Goal: Task Accomplishment & Management: Manage account settings

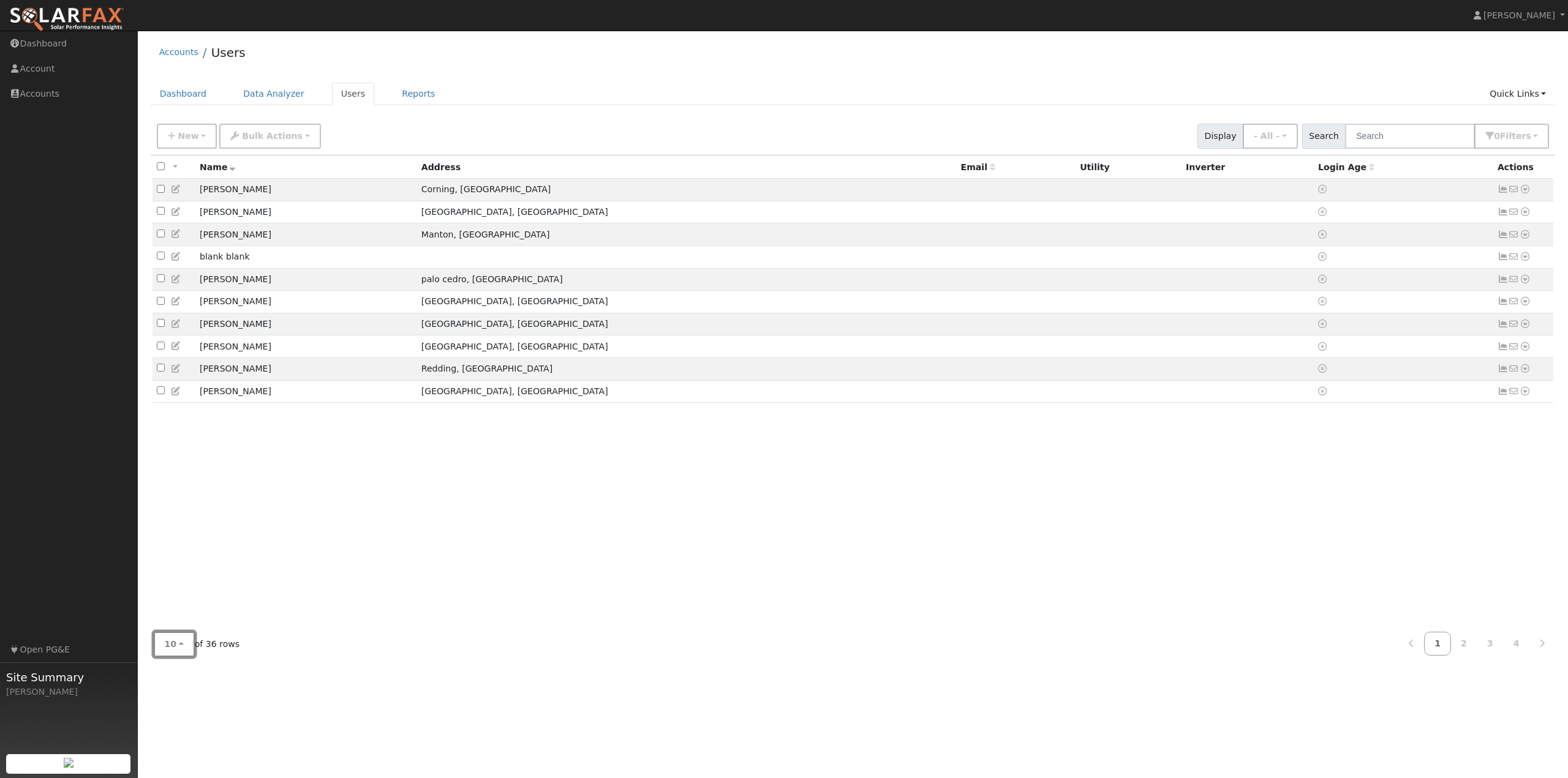
drag, startPoint x: 170, startPoint y: 635, endPoint x: 189, endPoint y: 642, distance: 19.6
click at [171, 641] on button "10" at bounding box center [174, 644] width 41 height 25
click at [179, 622] on link "100" at bounding box center [196, 617] width 85 height 17
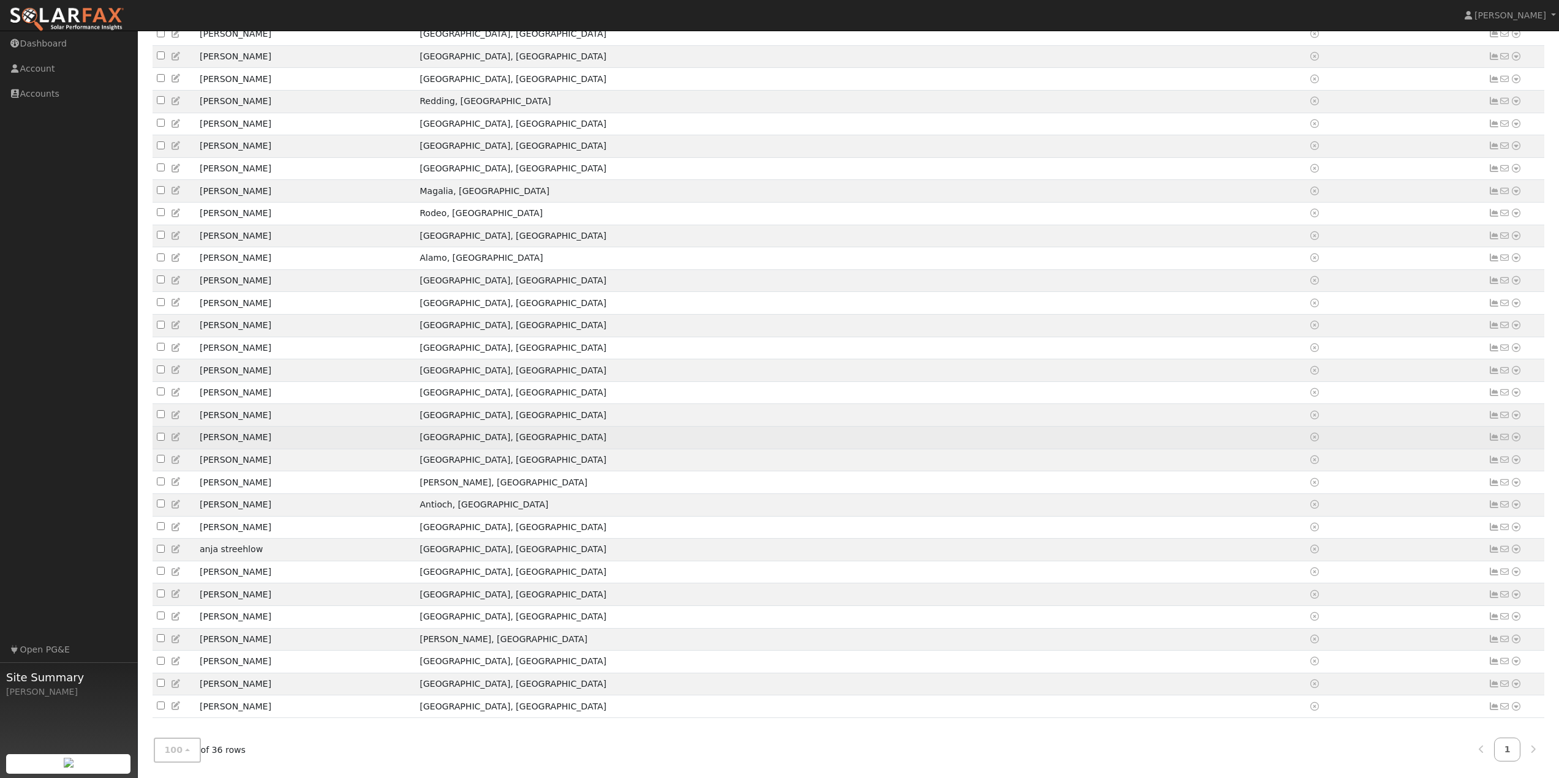
scroll to position [301, 0]
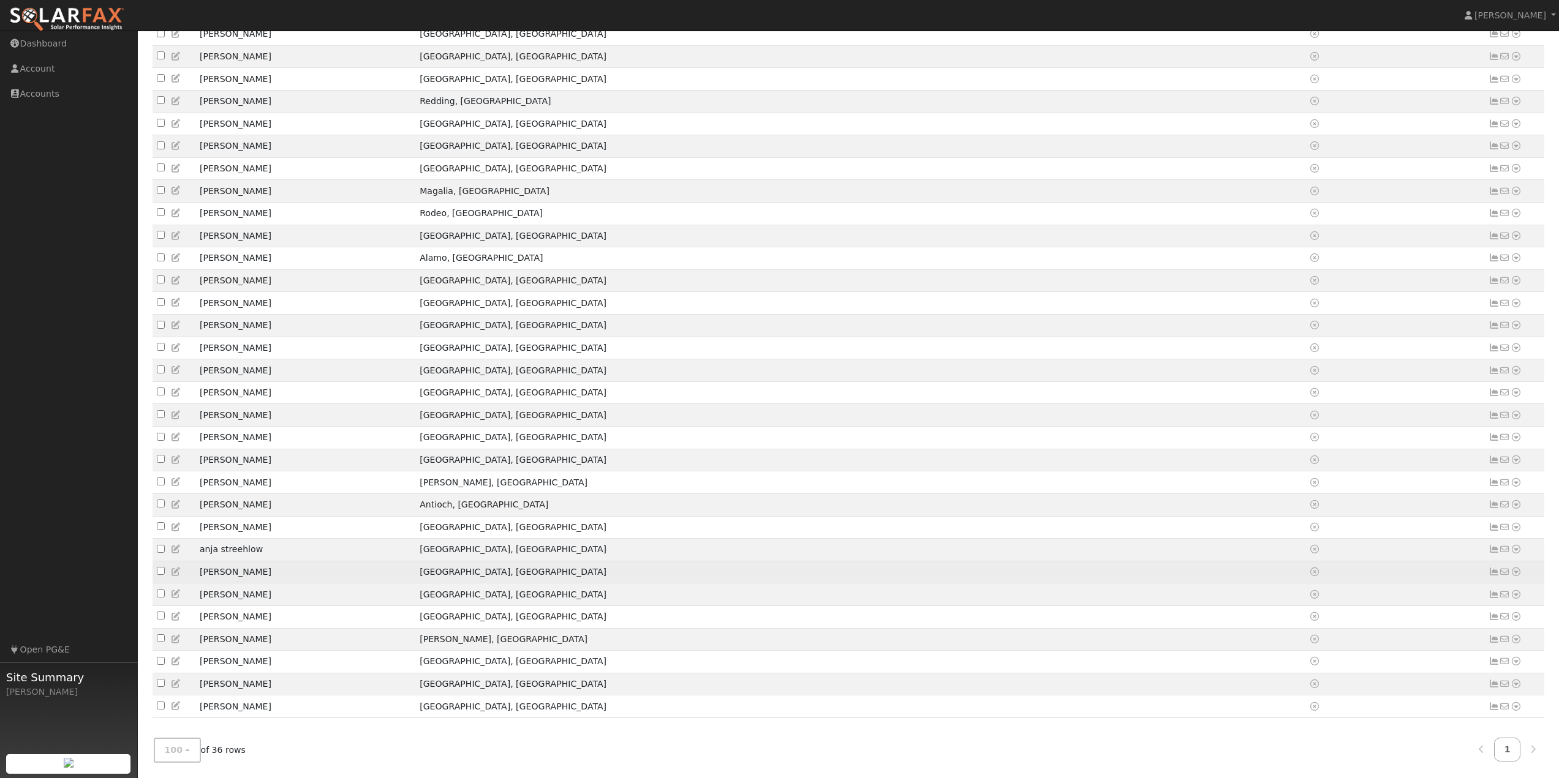
click at [1519, 568] on icon at bounding box center [1515, 572] width 11 height 9
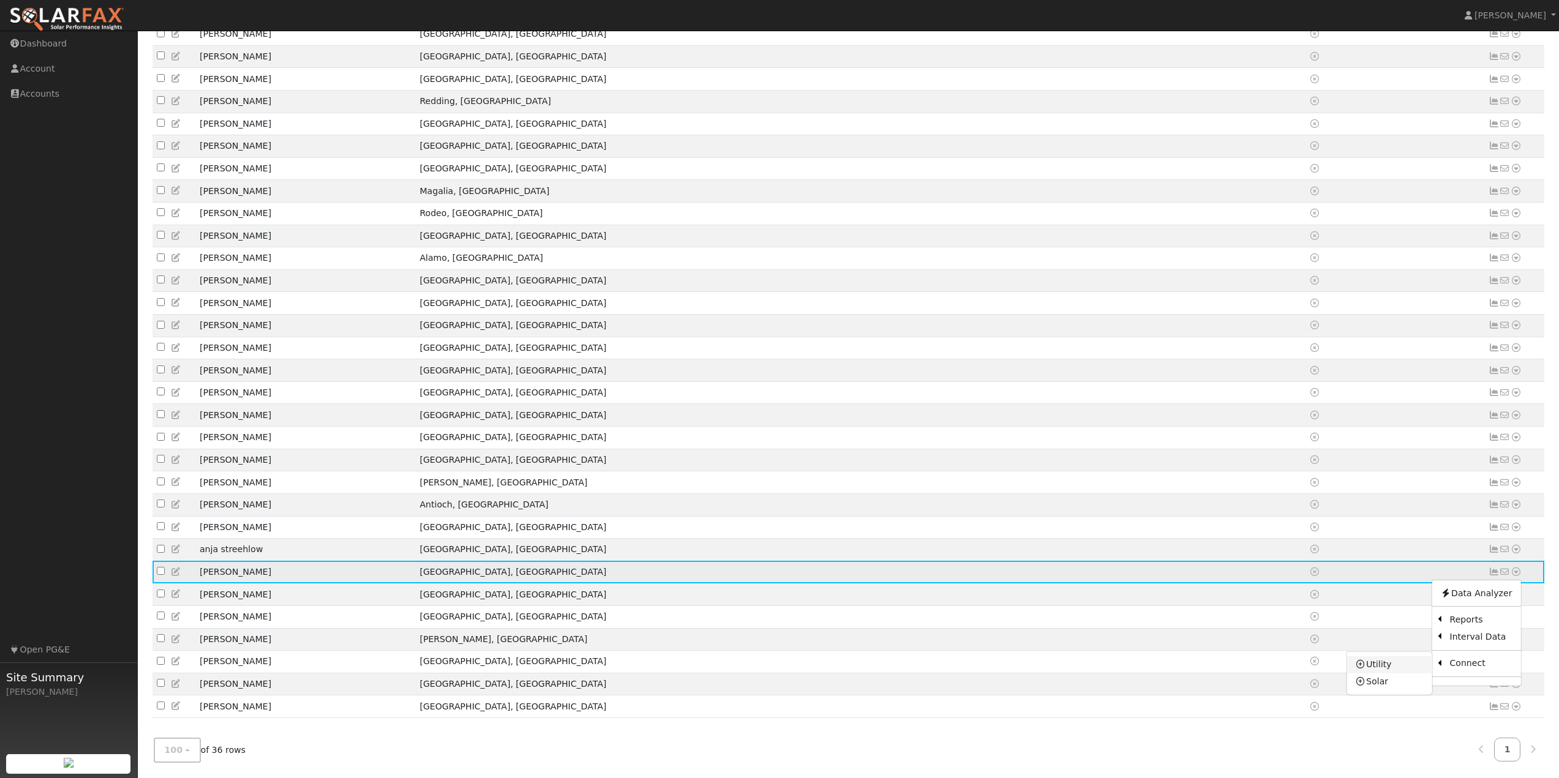
click at [1405, 661] on link "Utility" at bounding box center [1389, 664] width 85 height 17
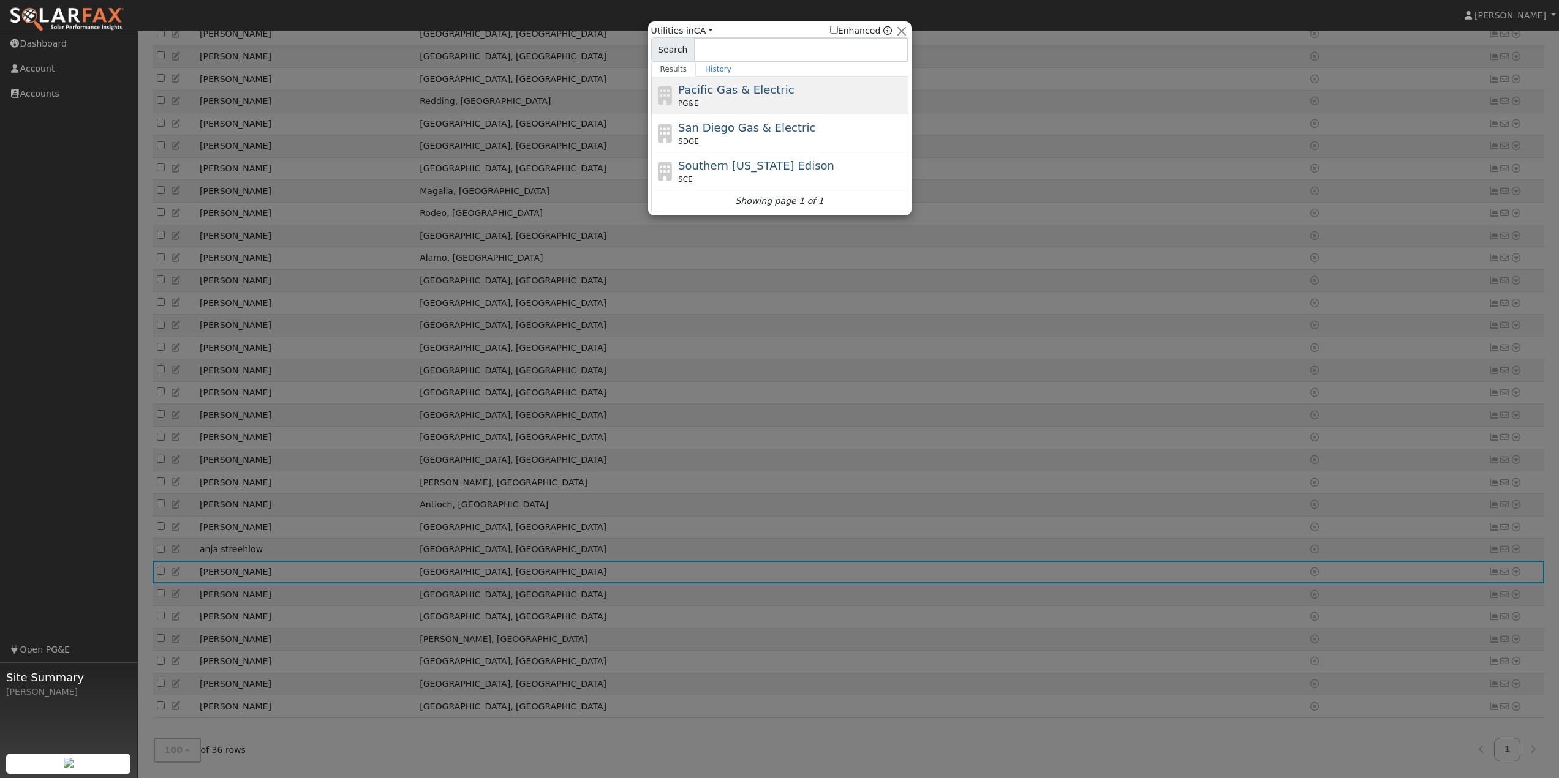
click at [850, 90] on div "Pacific Gas & Electric PG&E" at bounding box center [791, 95] width 227 height 28
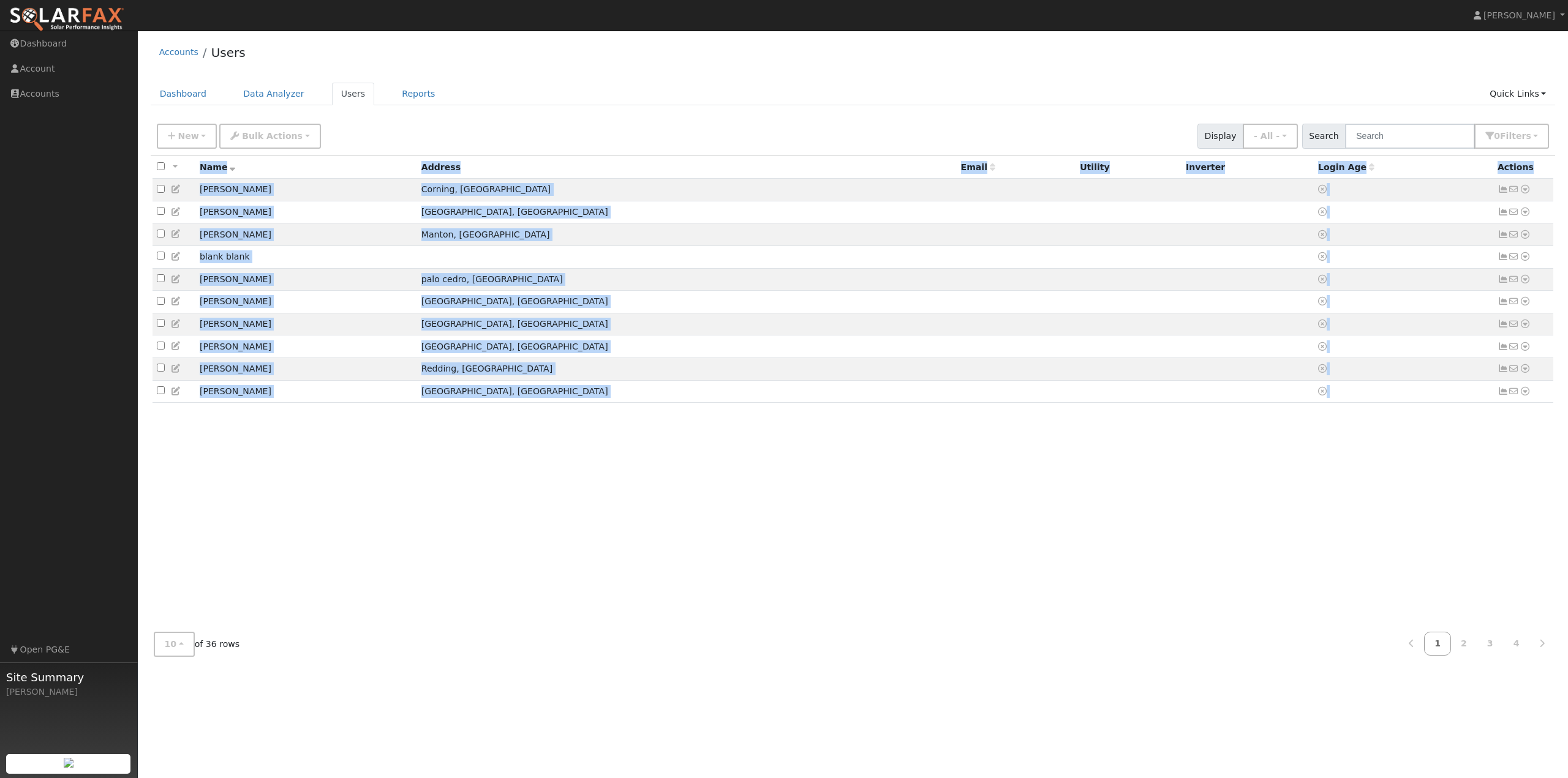
click at [198, 625] on div "All None All on page None on page Name Address Email Utility Inverter Login Age…" at bounding box center [853, 411] width 1405 height 511
click at [186, 648] on button "10" at bounding box center [174, 644] width 41 height 25
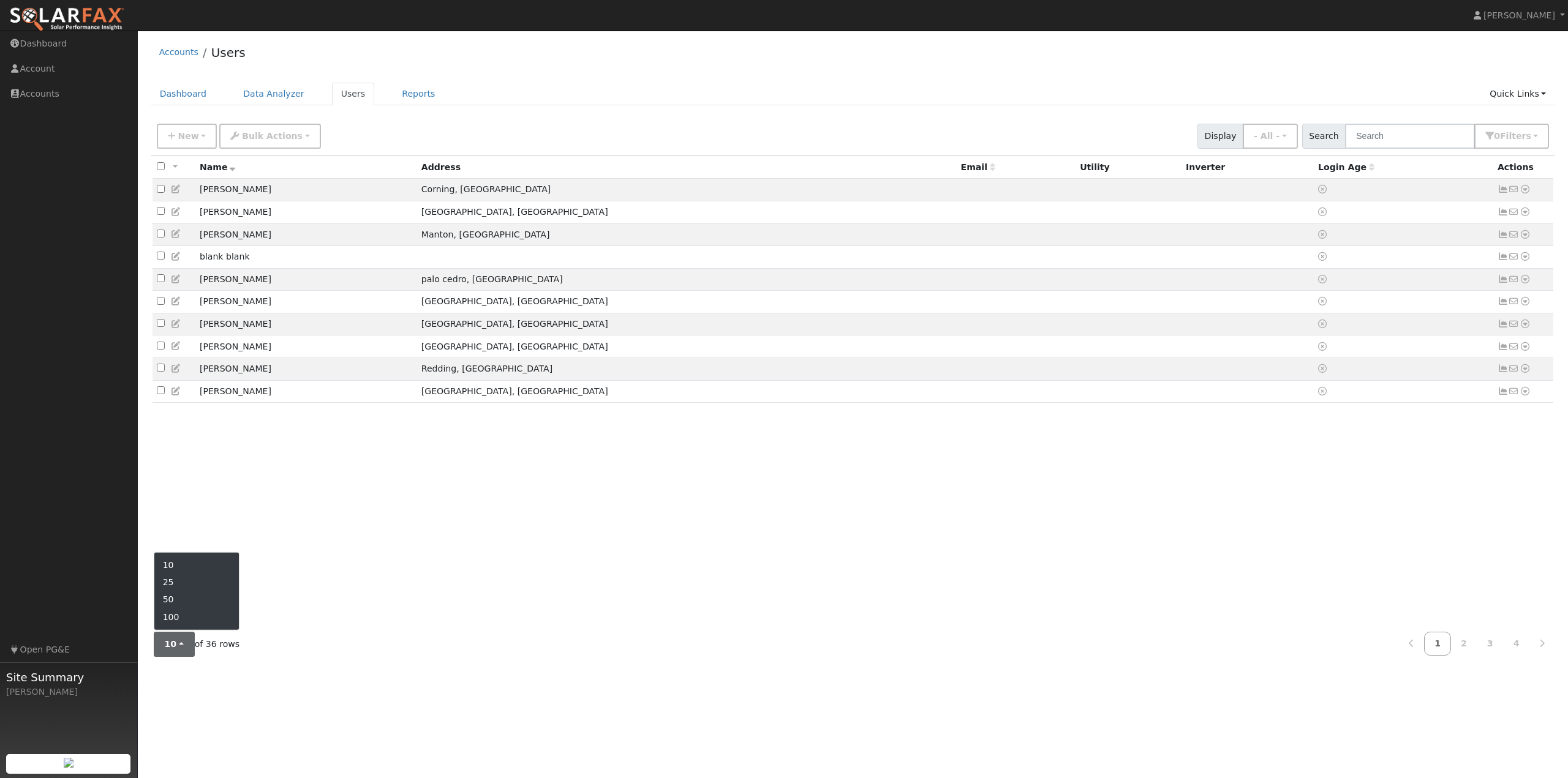
click at [184, 628] on ul "10 25 50 100" at bounding box center [197, 591] width 86 height 79
click at [177, 649] on button "10" at bounding box center [174, 644] width 41 height 25
click at [186, 622] on link "100" at bounding box center [196, 617] width 85 height 17
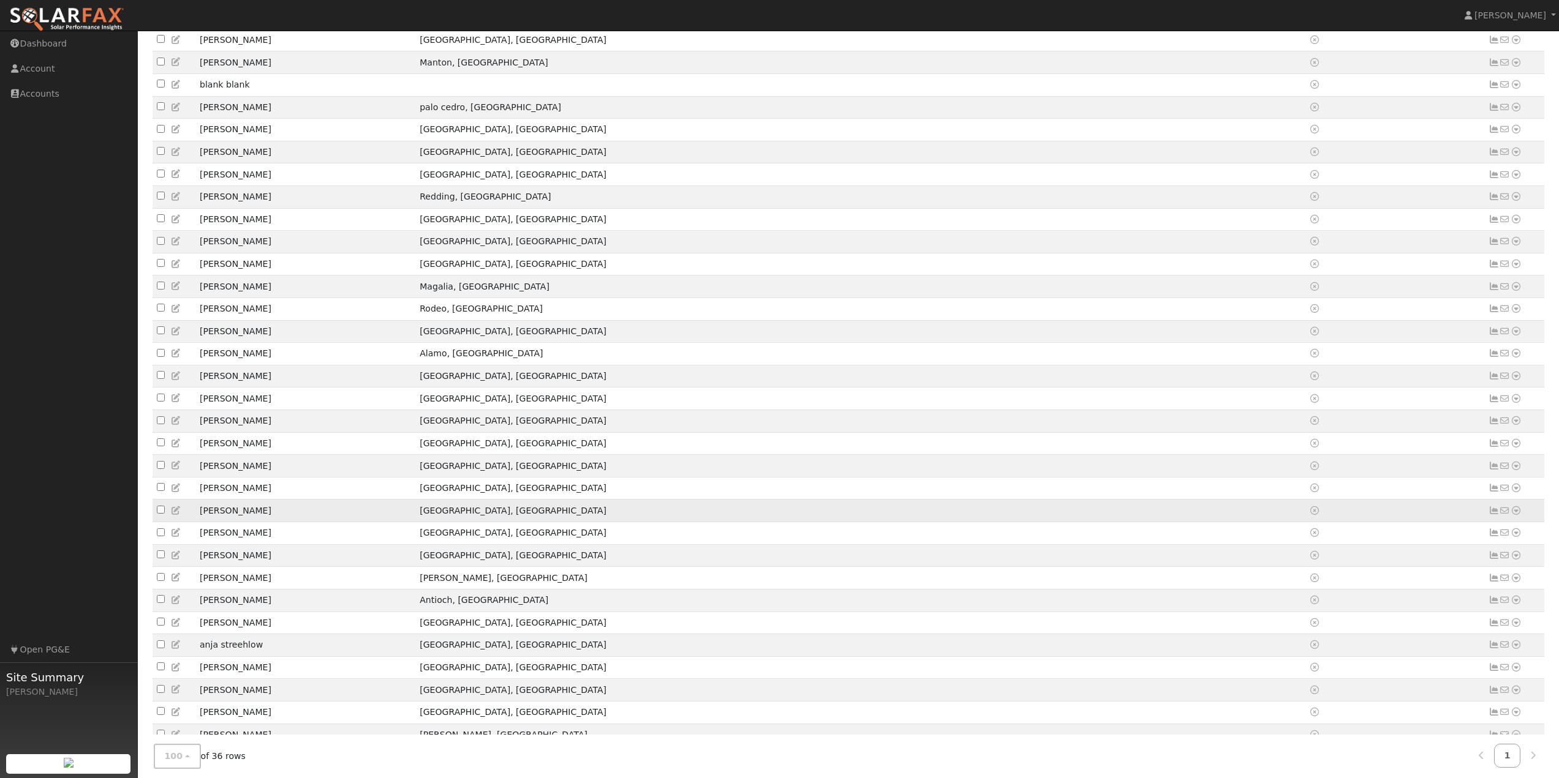
scroll to position [245, 0]
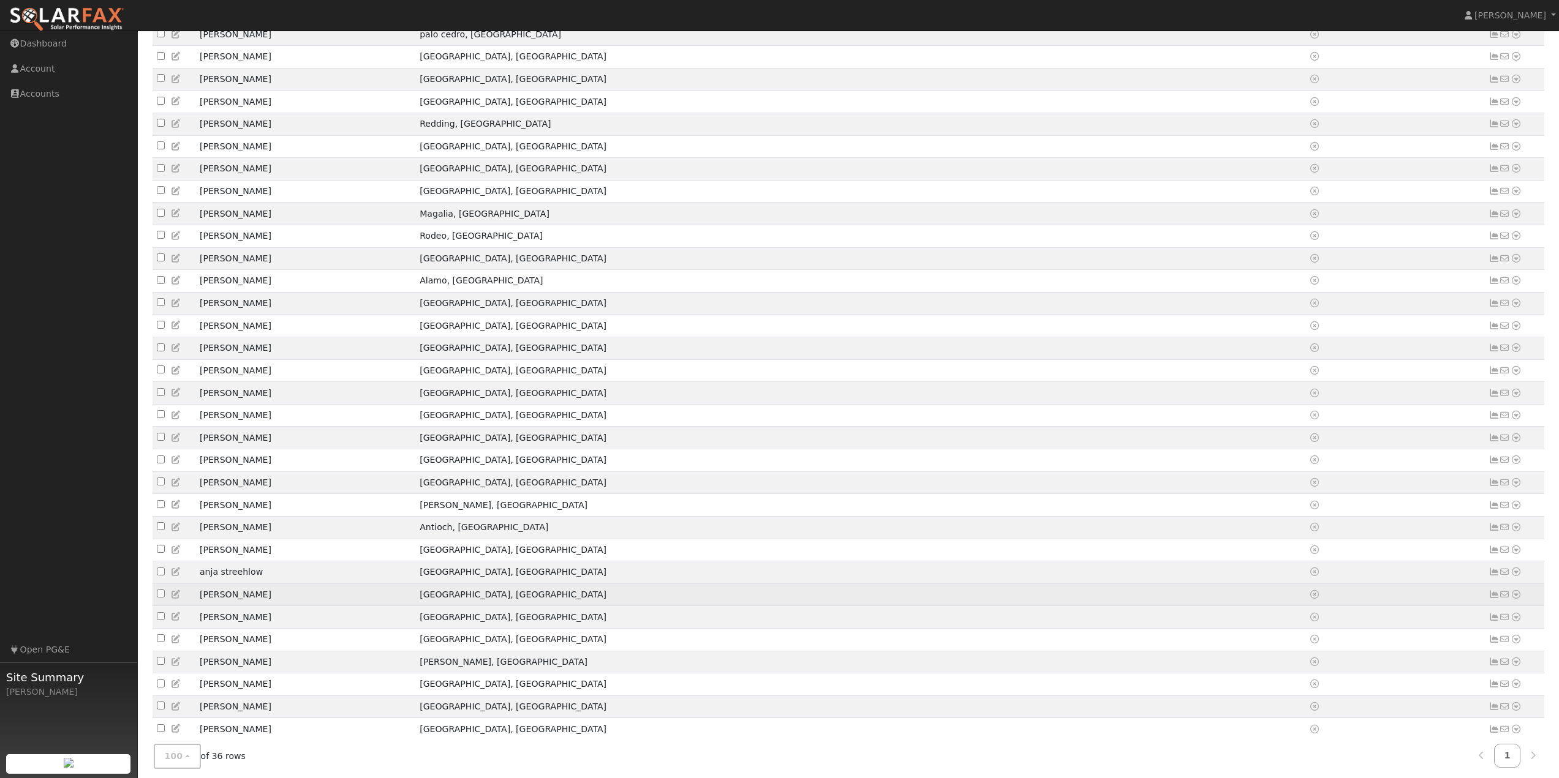
click at [1516, 599] on icon at bounding box center [1515, 594] width 11 height 9
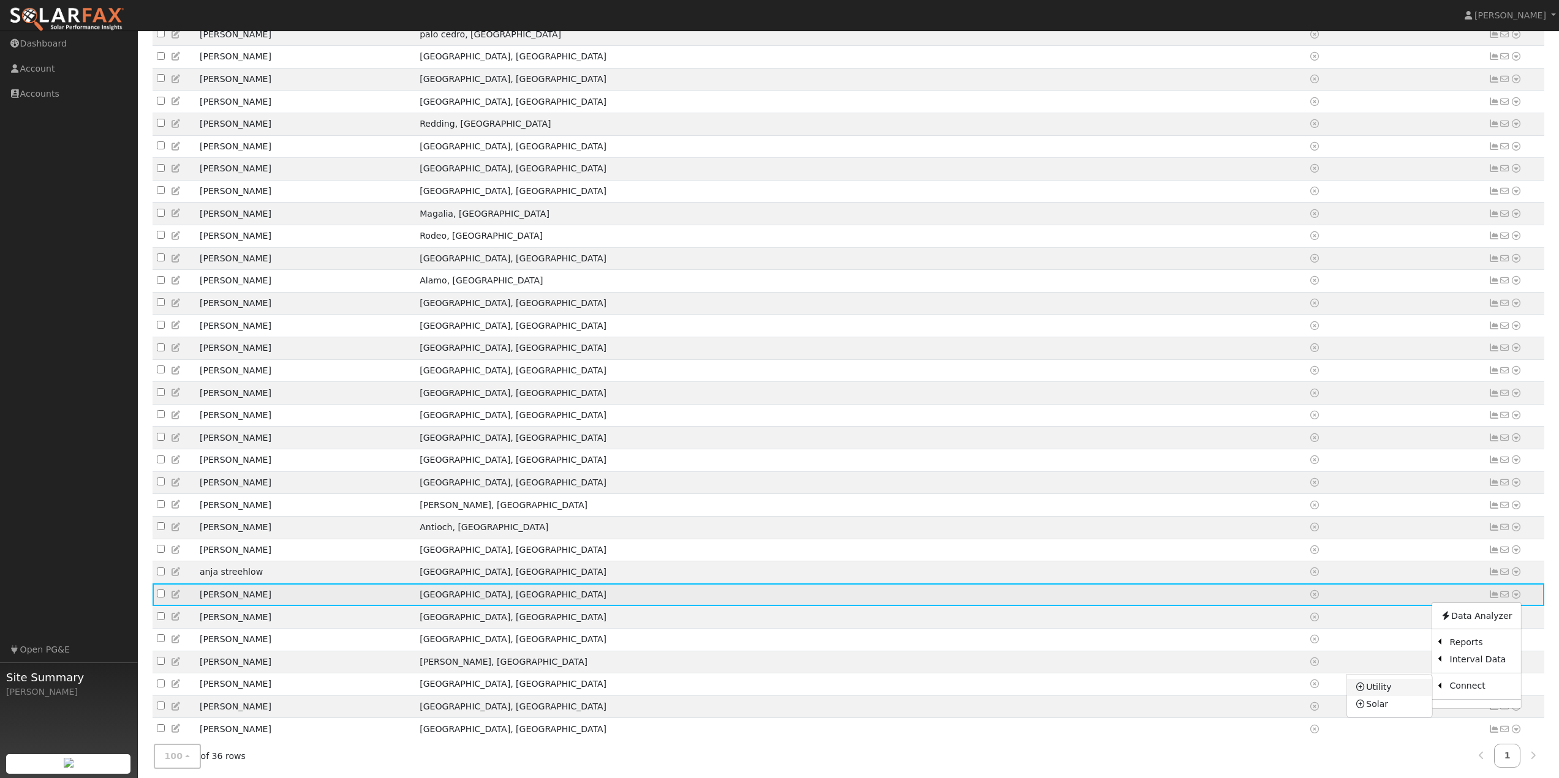
click at [1405, 696] on link "Utility" at bounding box center [1389, 687] width 85 height 17
click at [1517, 599] on icon at bounding box center [1515, 594] width 11 height 9
click at [1396, 696] on link "Utility" at bounding box center [1389, 687] width 85 height 17
click at [211, 606] on td "[PERSON_NAME]" at bounding box center [305, 595] width 220 height 23
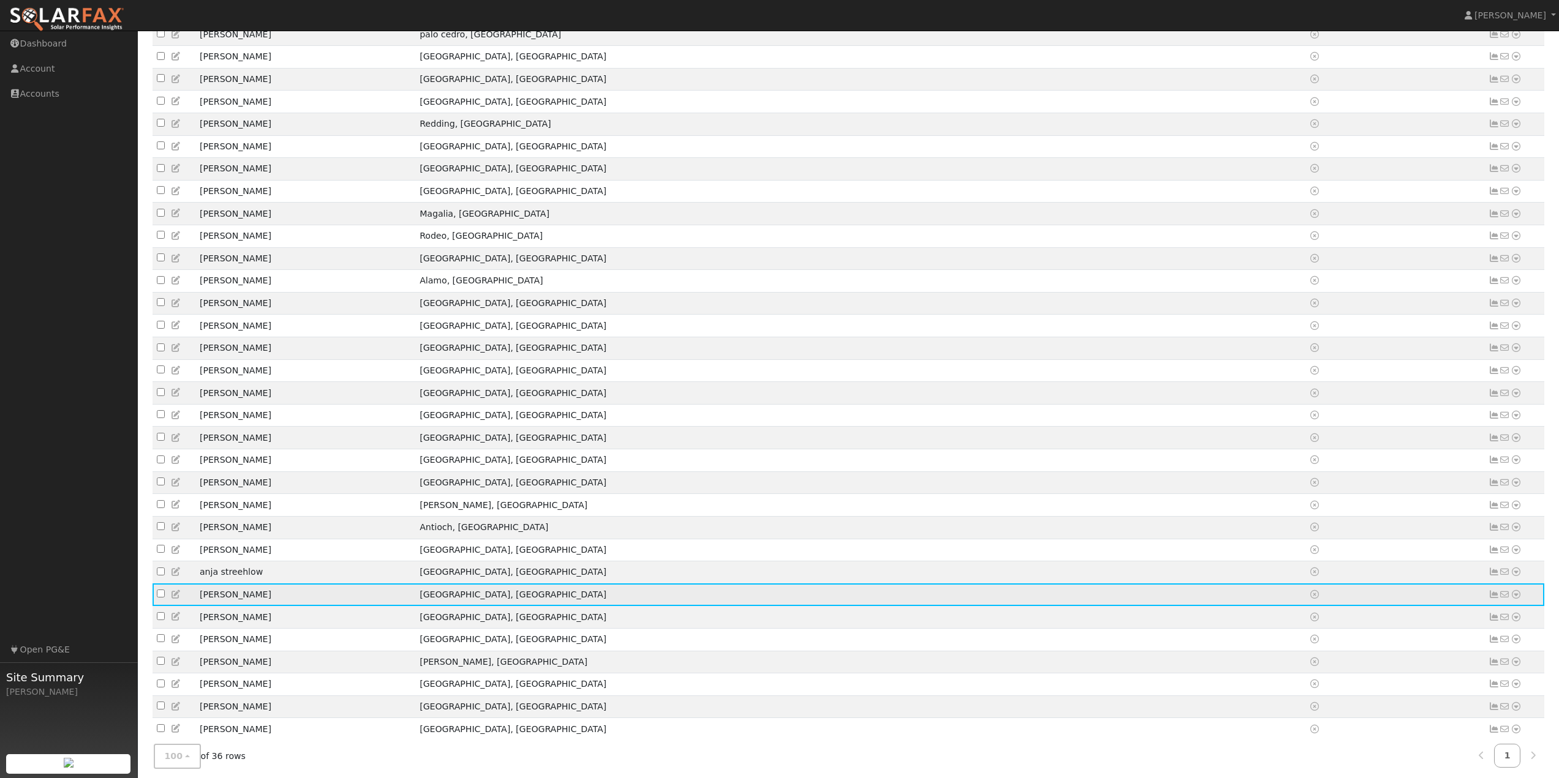
click at [1515, 599] on icon at bounding box center [1515, 594] width 11 height 9
click at [1483, 625] on link "Data Analyzer" at bounding box center [1475, 615] width 89 height 17
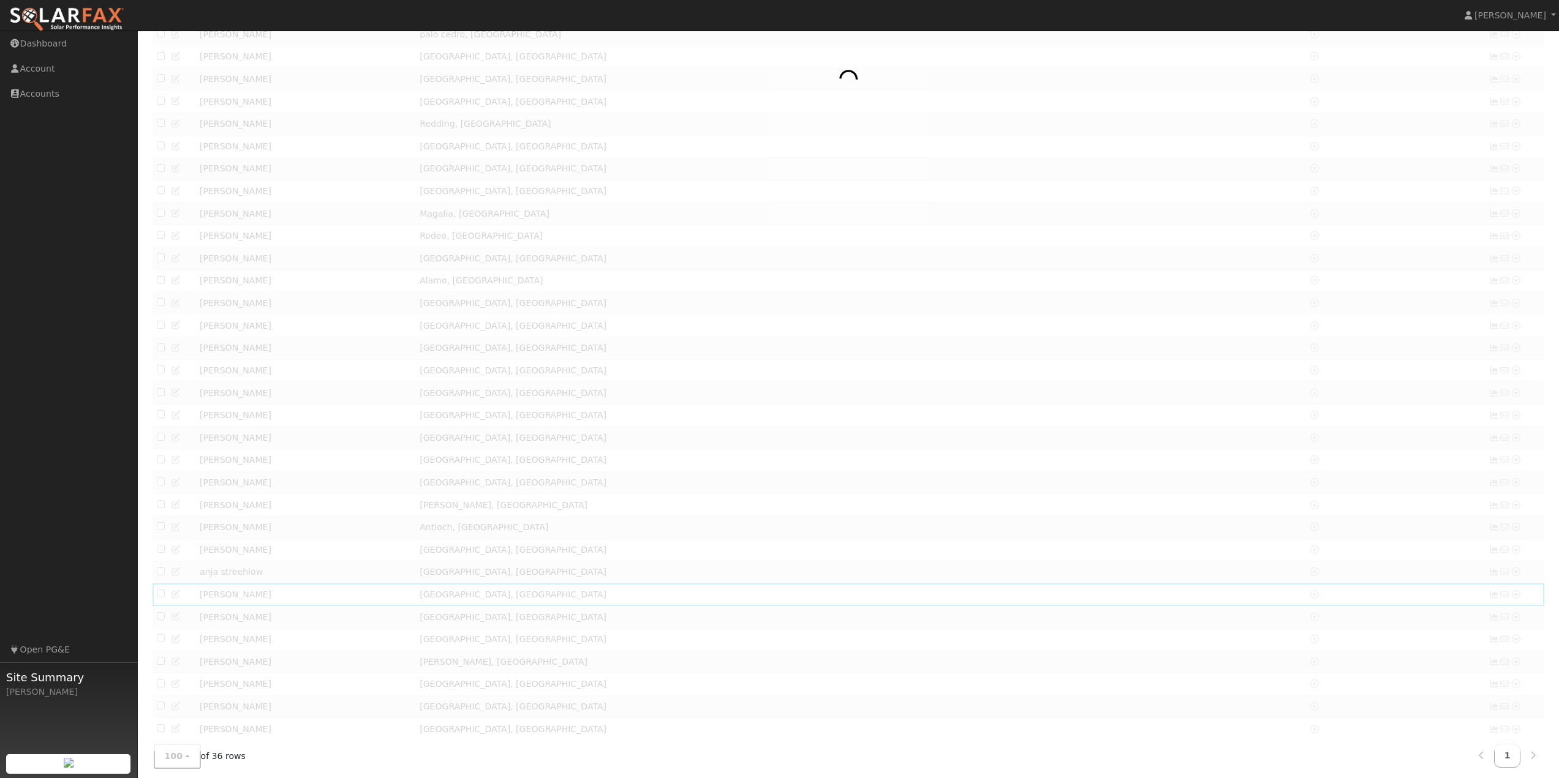
scroll to position [301, 0]
click at [57, 21] on img at bounding box center [66, 20] width 115 height 26
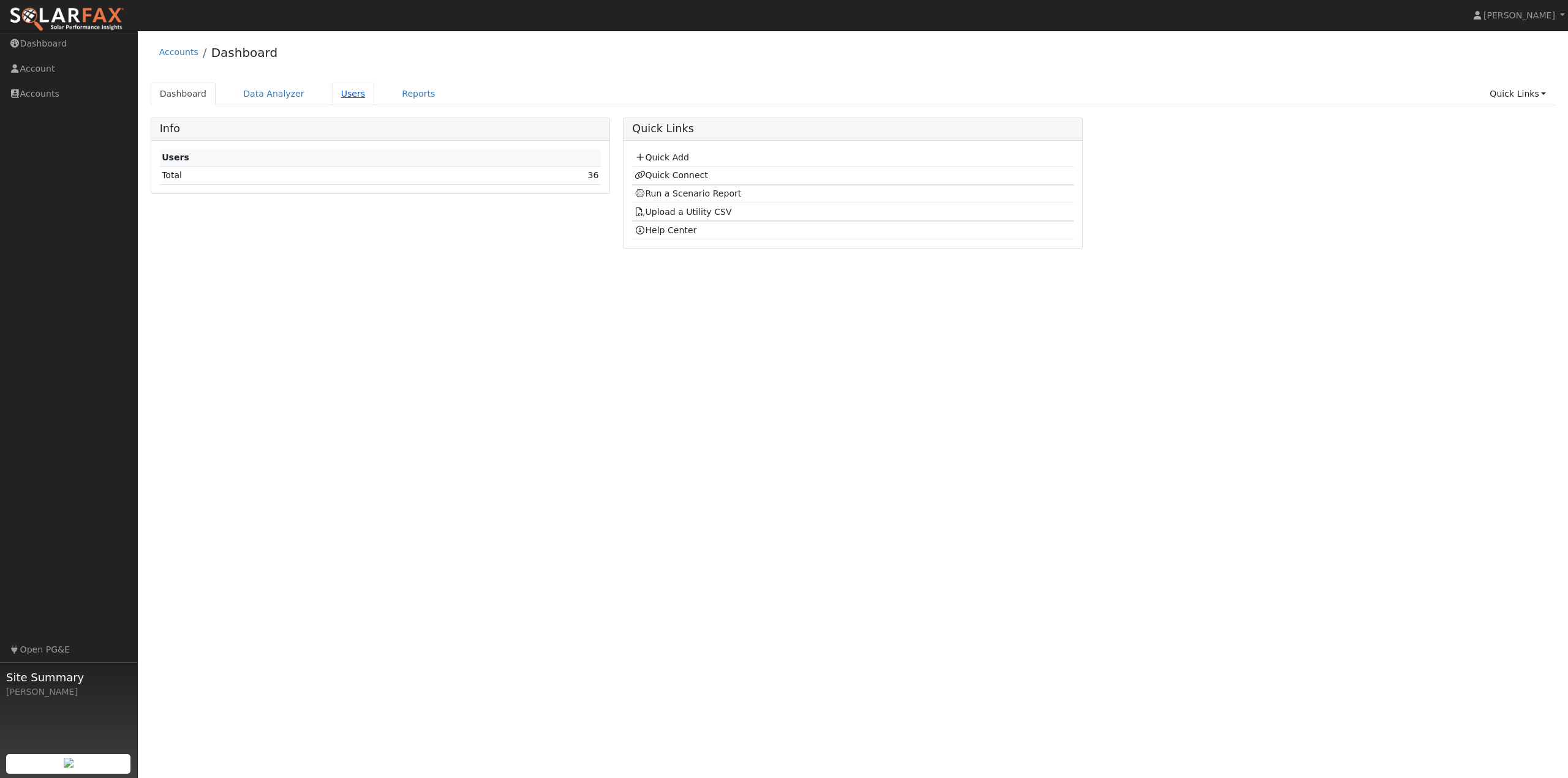
click at [339, 94] on link "Users" at bounding box center [353, 94] width 43 height 23
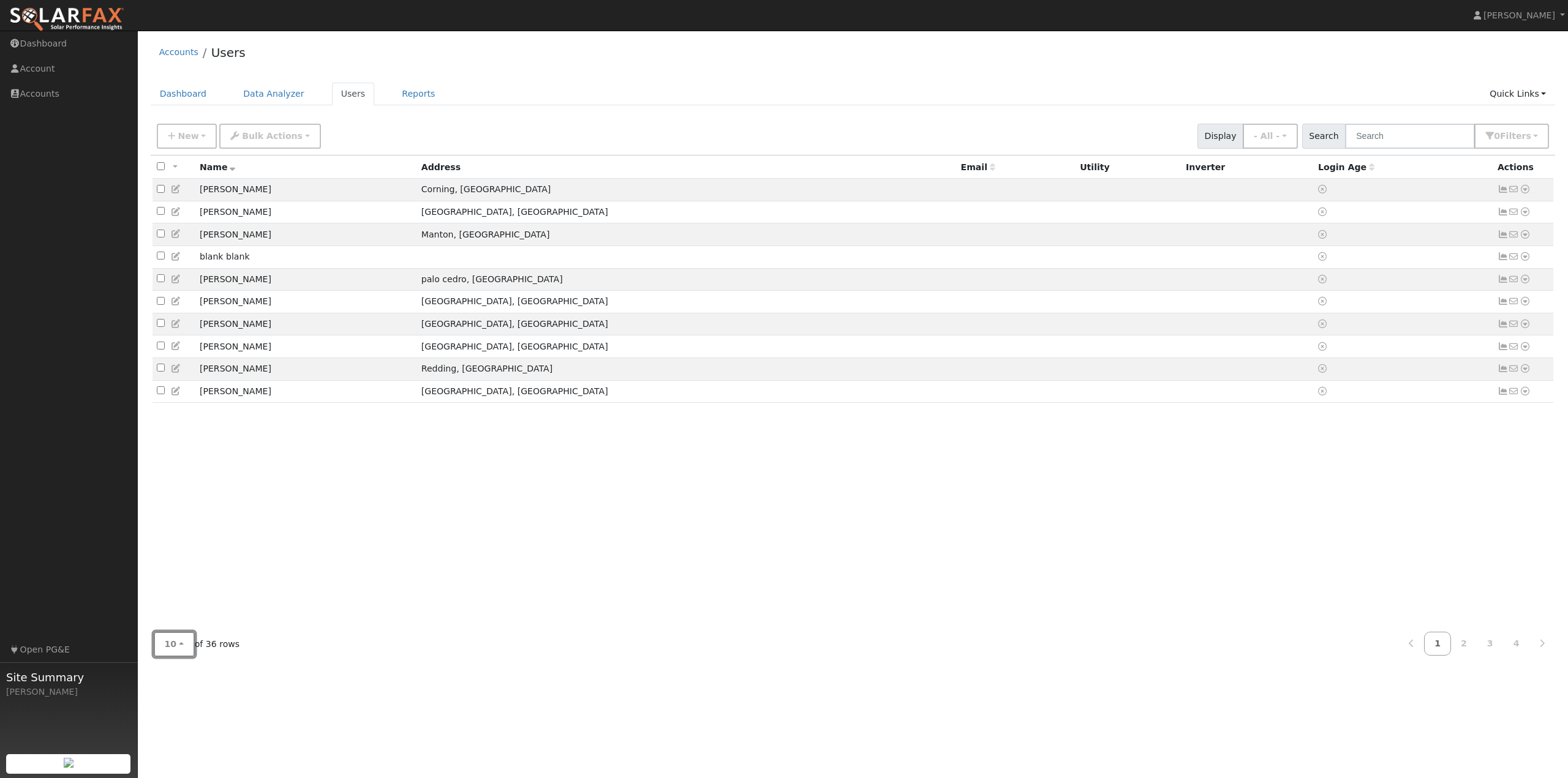
click at [170, 649] on span "10" at bounding box center [171, 644] width 12 height 10
click at [178, 622] on link "100" at bounding box center [196, 617] width 85 height 17
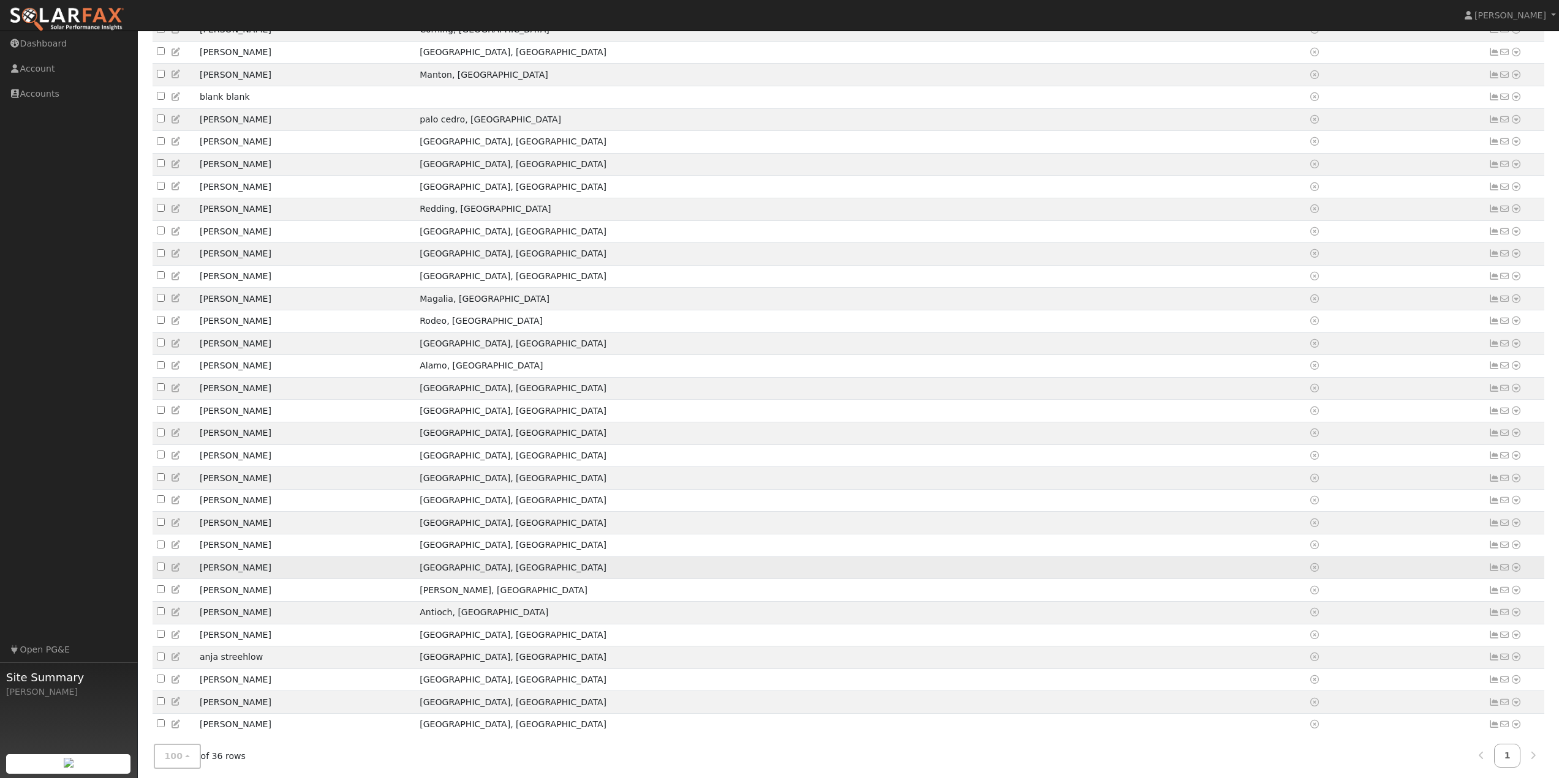
scroll to position [245, 0]
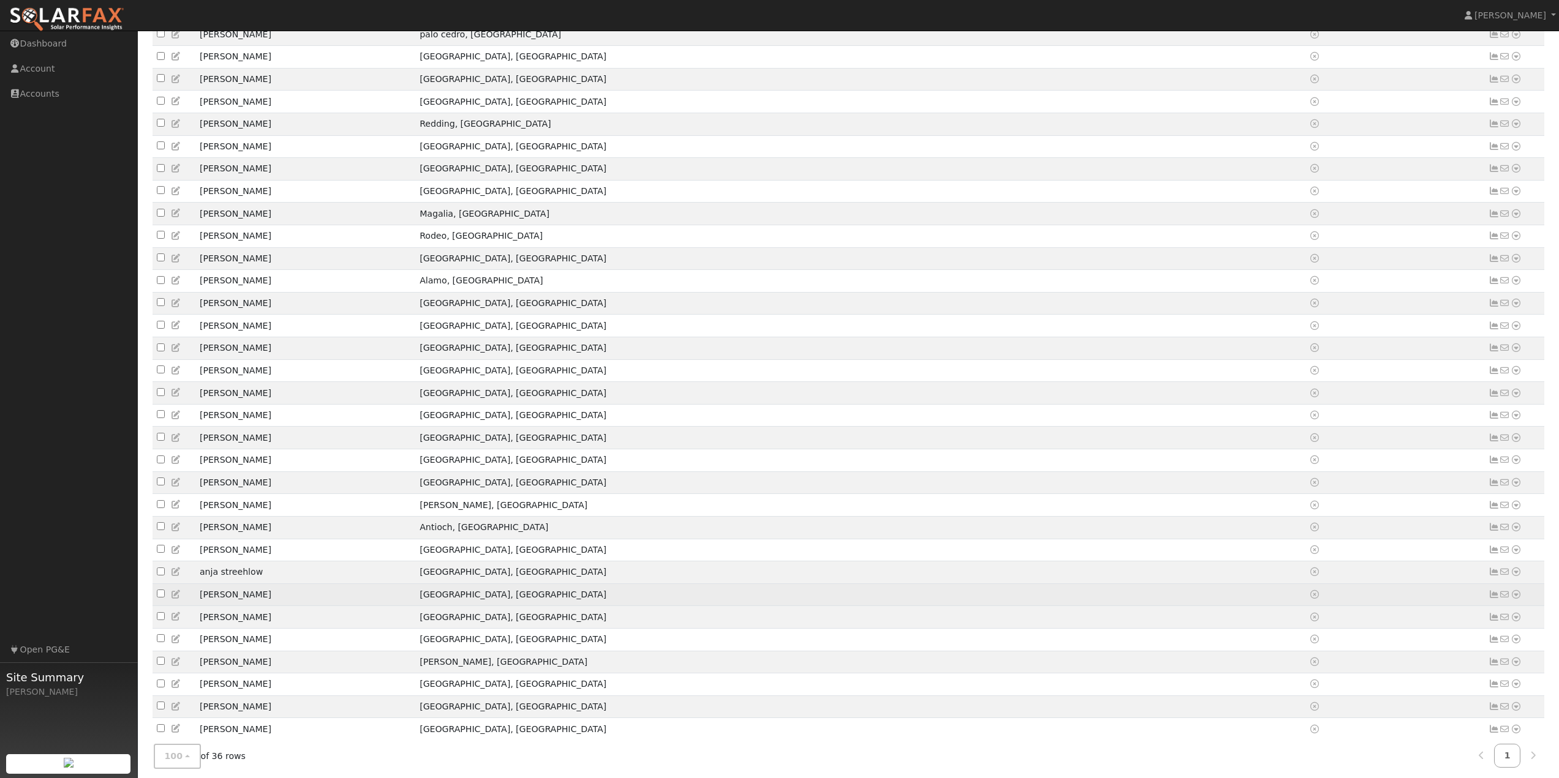
click at [1514, 599] on icon at bounding box center [1515, 594] width 11 height 9
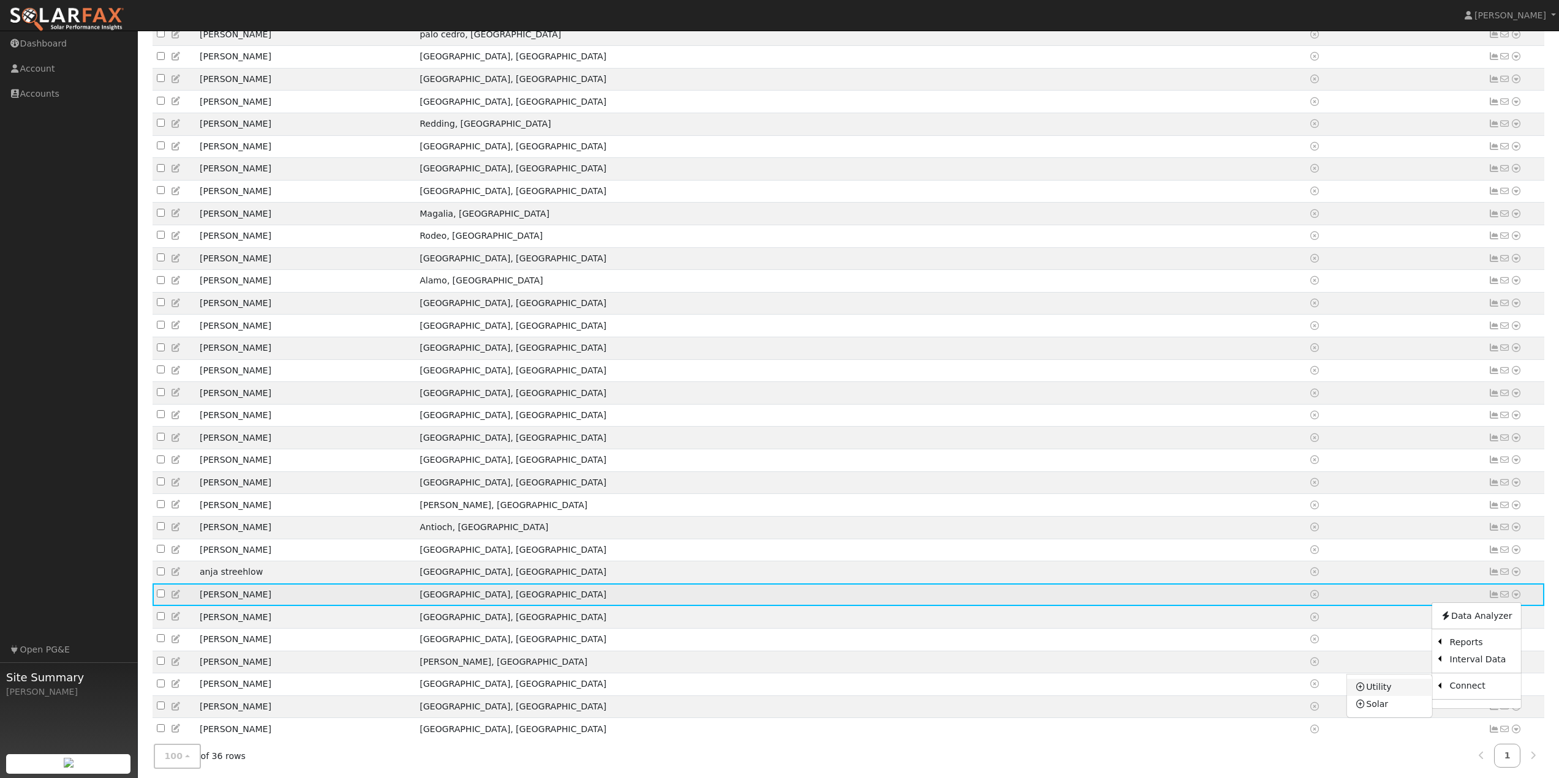
click at [1398, 696] on link "Utility" at bounding box center [1389, 687] width 85 height 17
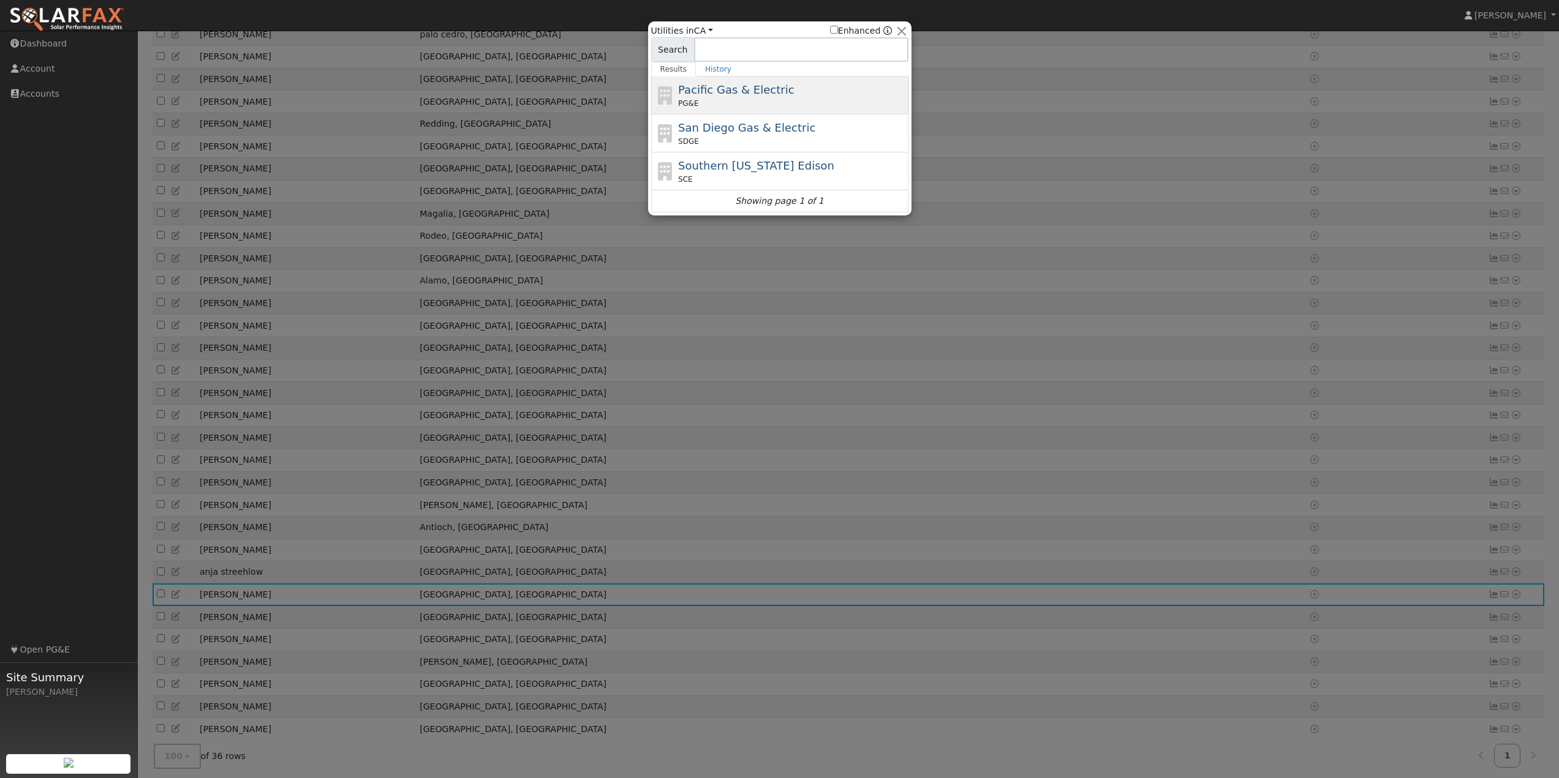
click at [791, 98] on div "PG&E" at bounding box center [791, 103] width 227 height 11
